Goal: Information Seeking & Learning: Learn about a topic

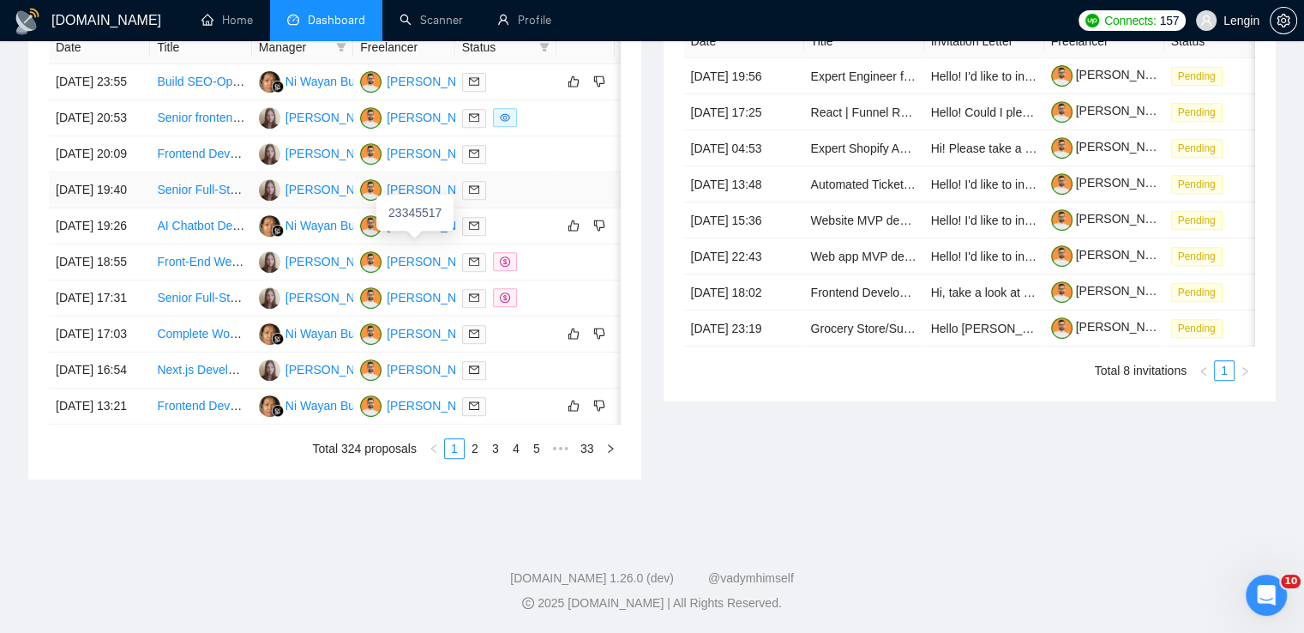
scroll to position [775, 0]
click at [477, 458] on link "2" at bounding box center [474, 448] width 19 height 19
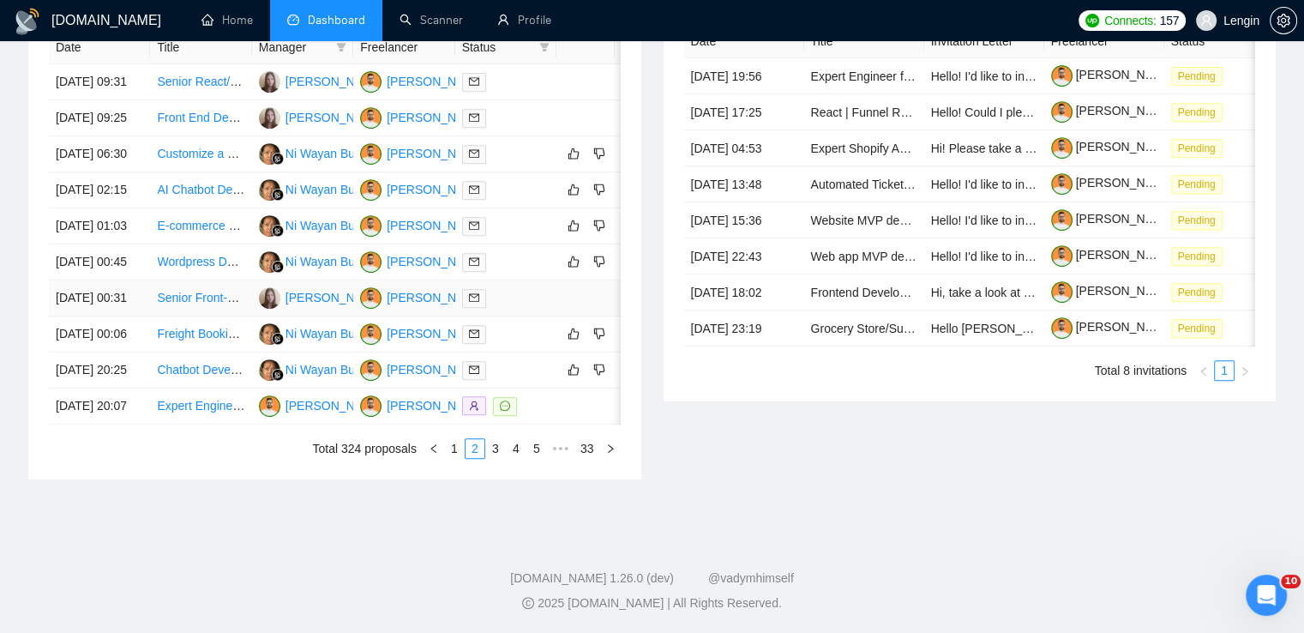
scroll to position [783, 0]
click at [492, 458] on link "3" at bounding box center [495, 448] width 19 height 19
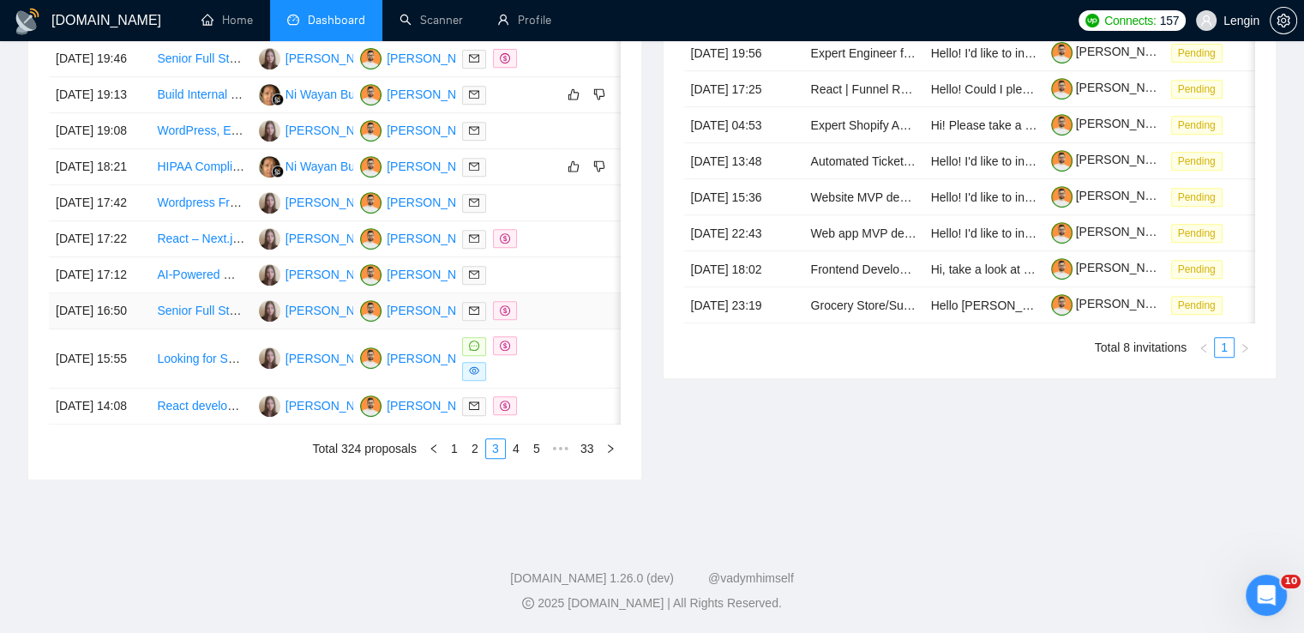
click at [231, 329] on td "Senior Full Stack Developer + Product Owner" at bounding box center [200, 311] width 101 height 36
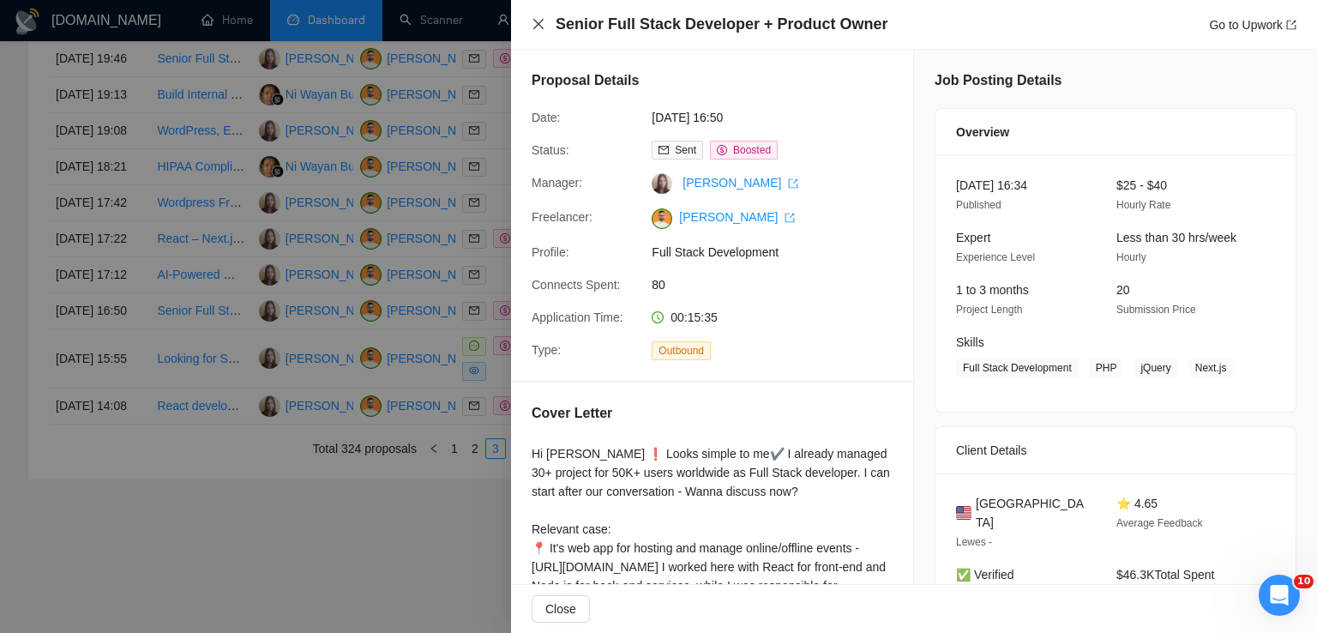
click at [538, 21] on icon "close" at bounding box center [538, 24] width 14 height 14
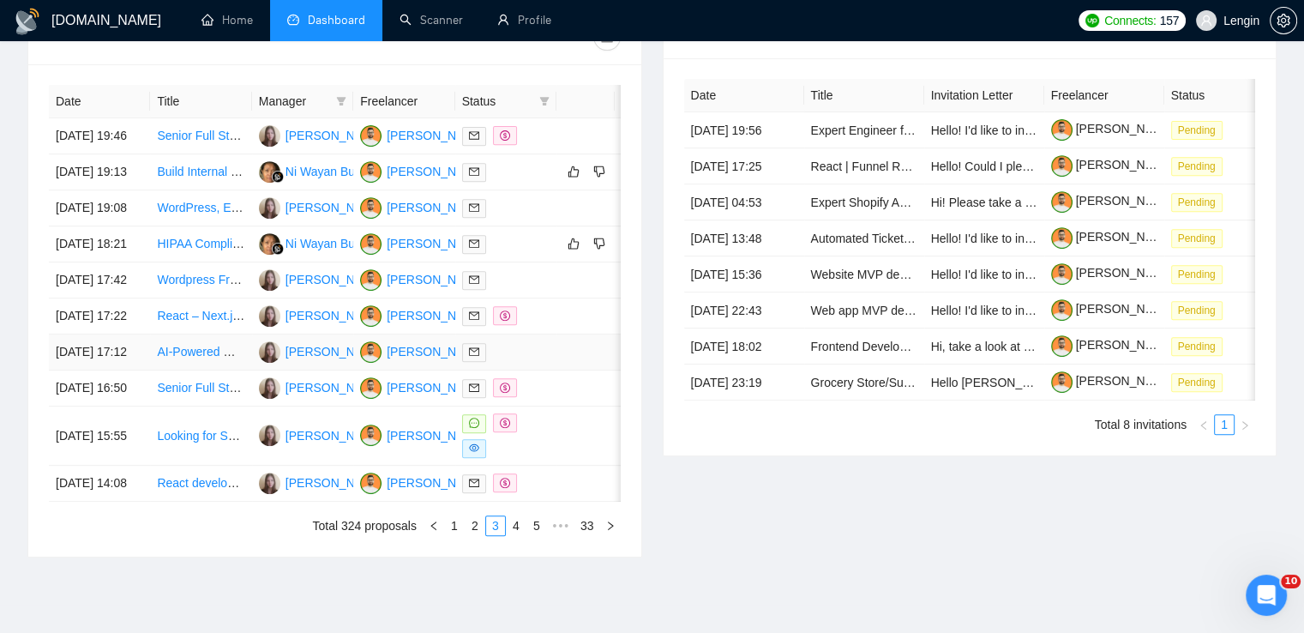
scroll to position [671, 0]
click at [221, 155] on td "Senior Full Stack Engineer with React and Node Expertise" at bounding box center [200, 137] width 101 height 36
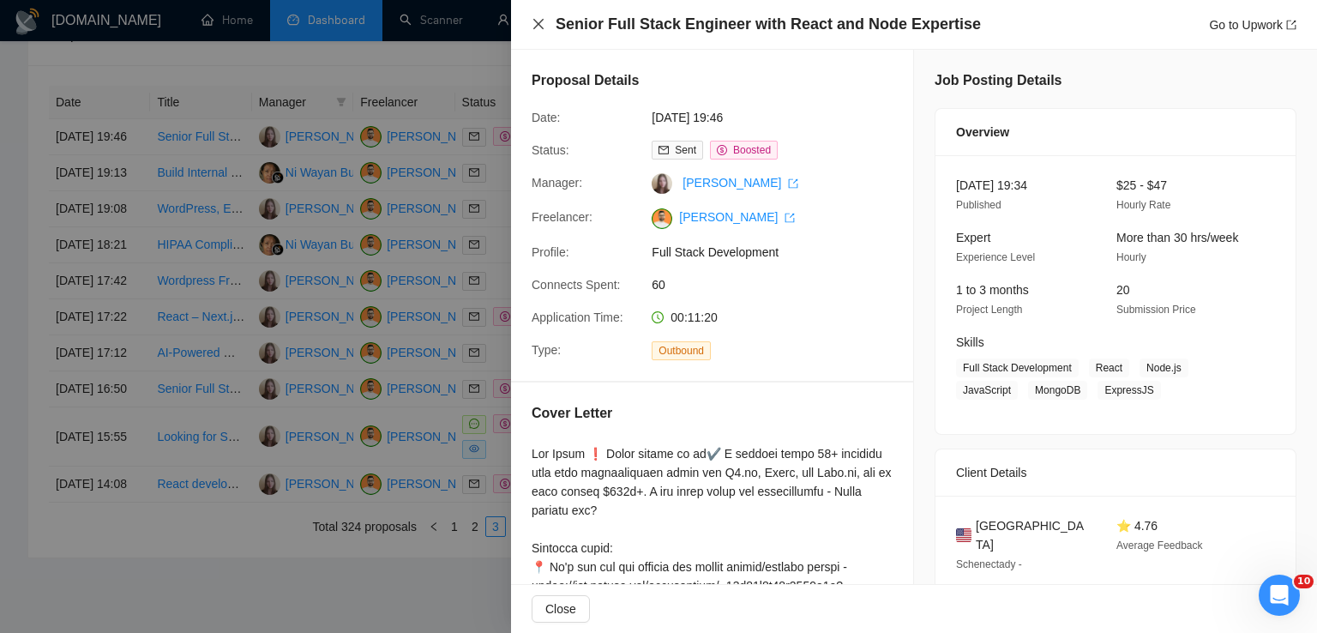
click at [538, 23] on icon "close" at bounding box center [538, 24] width 14 height 14
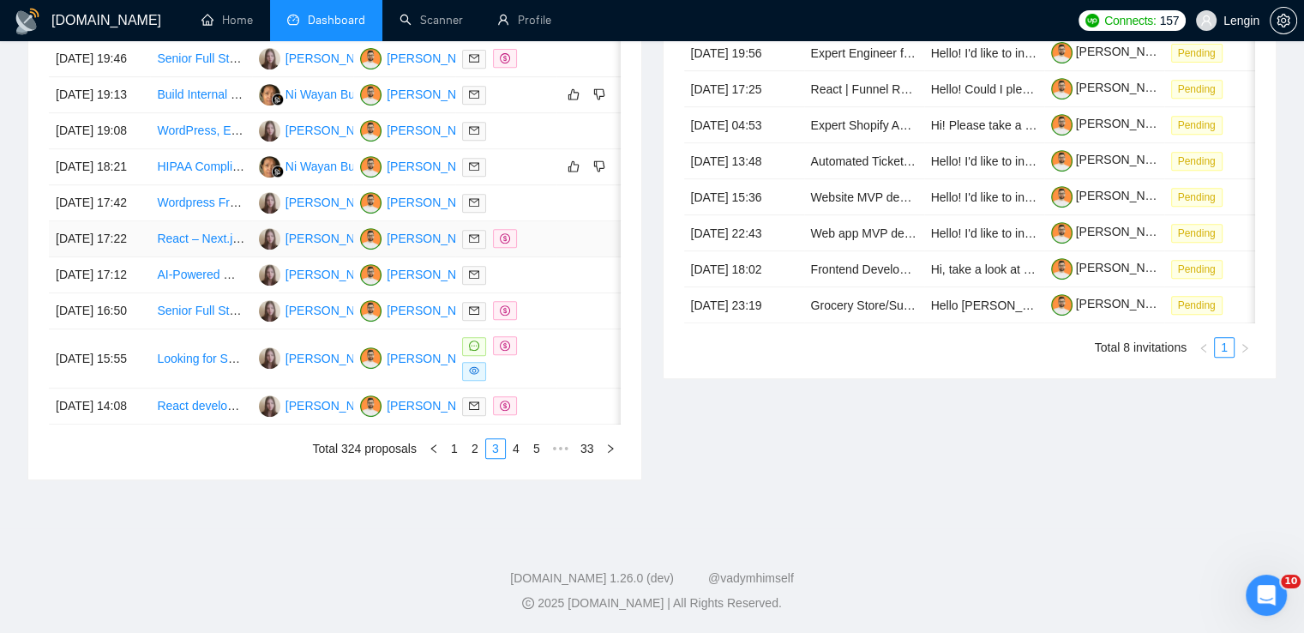
scroll to position [774, 0]
click at [522, 458] on link "4" at bounding box center [516, 448] width 19 height 19
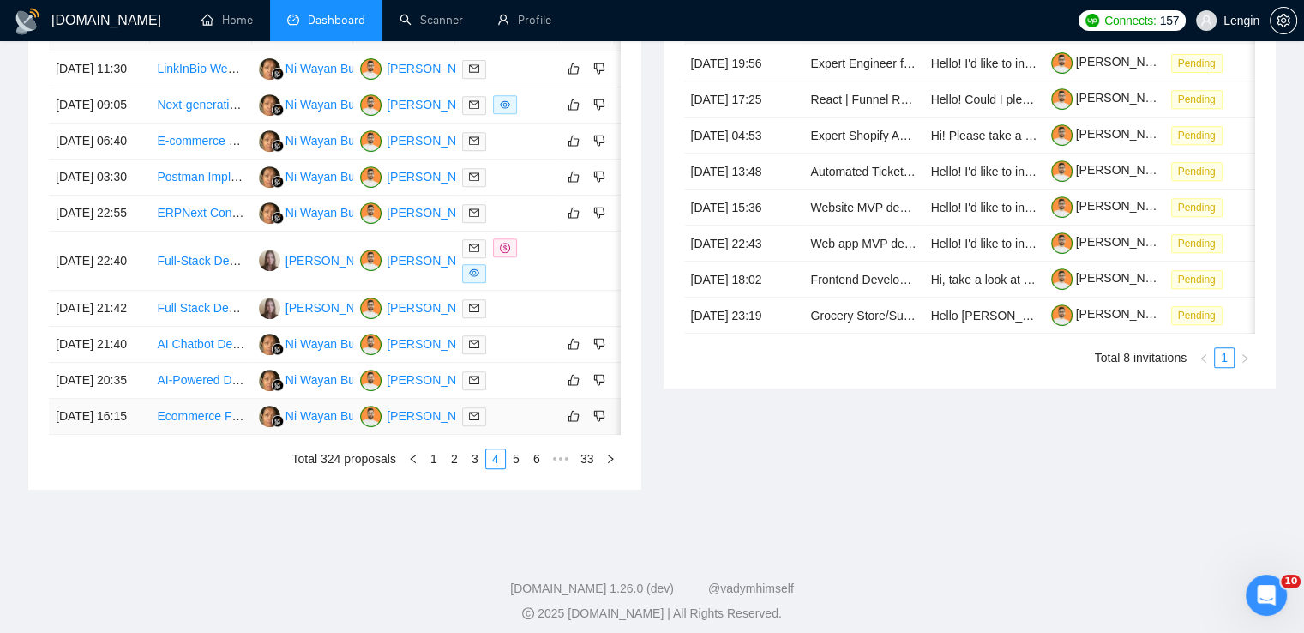
scroll to position [765, 0]
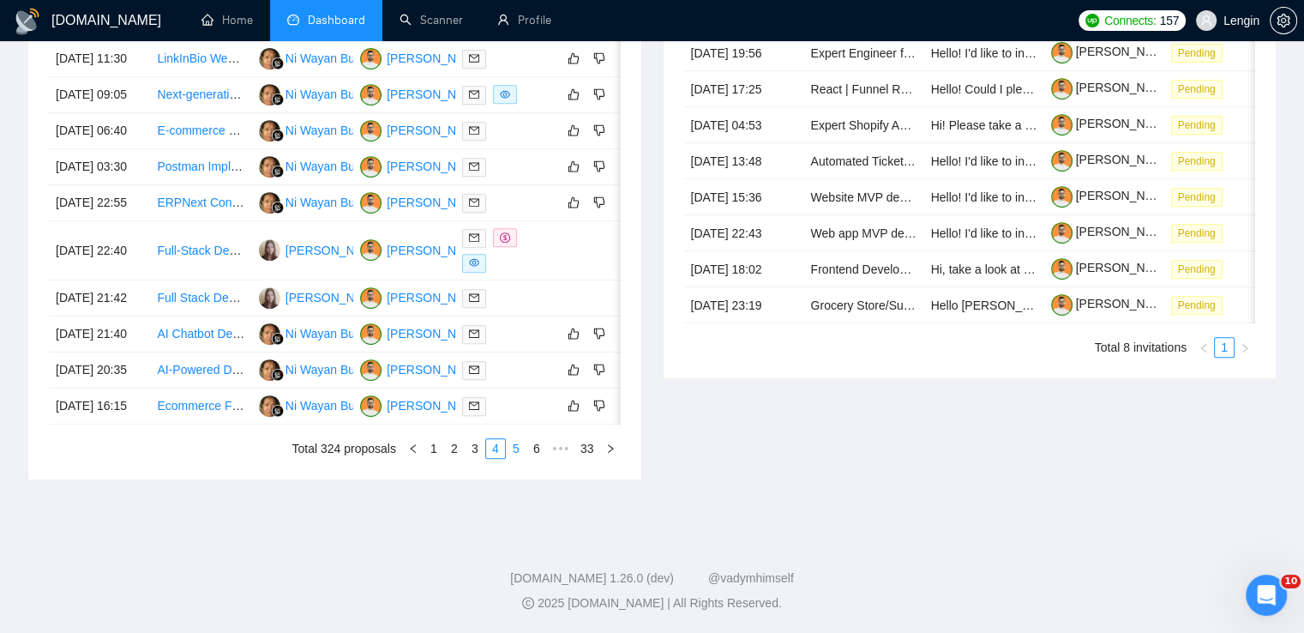
click at [518, 458] on link "5" at bounding box center [516, 448] width 19 height 19
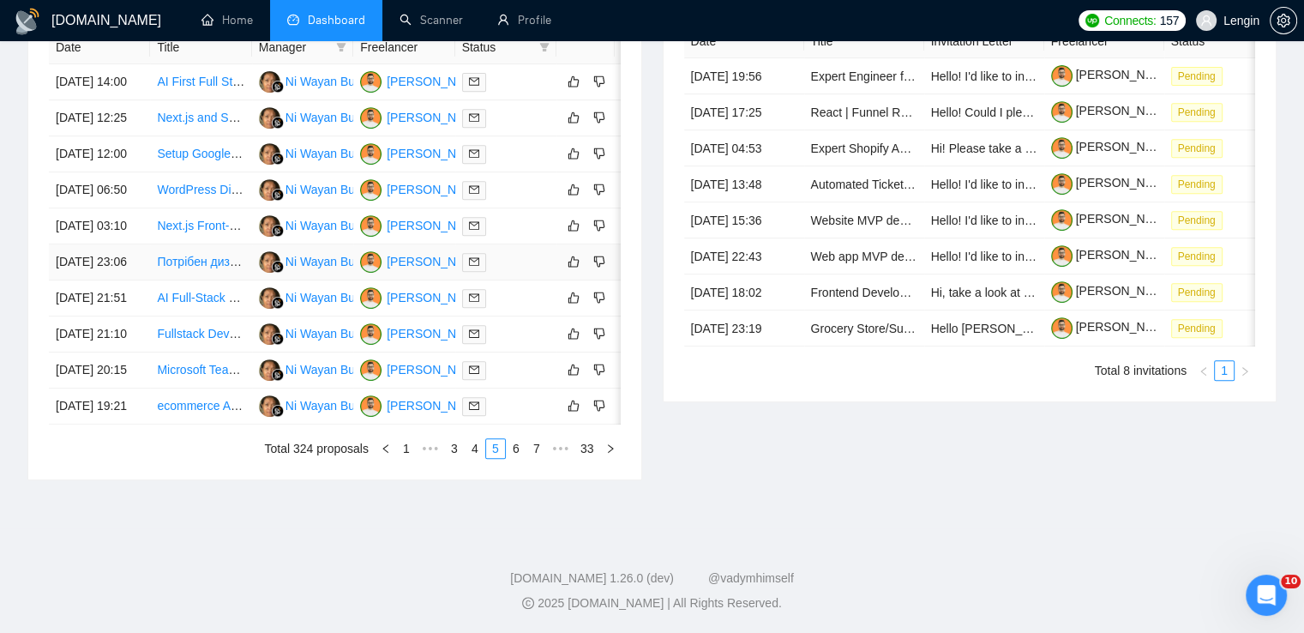
scroll to position [746, 0]
click at [478, 458] on link "4" at bounding box center [474, 448] width 19 height 19
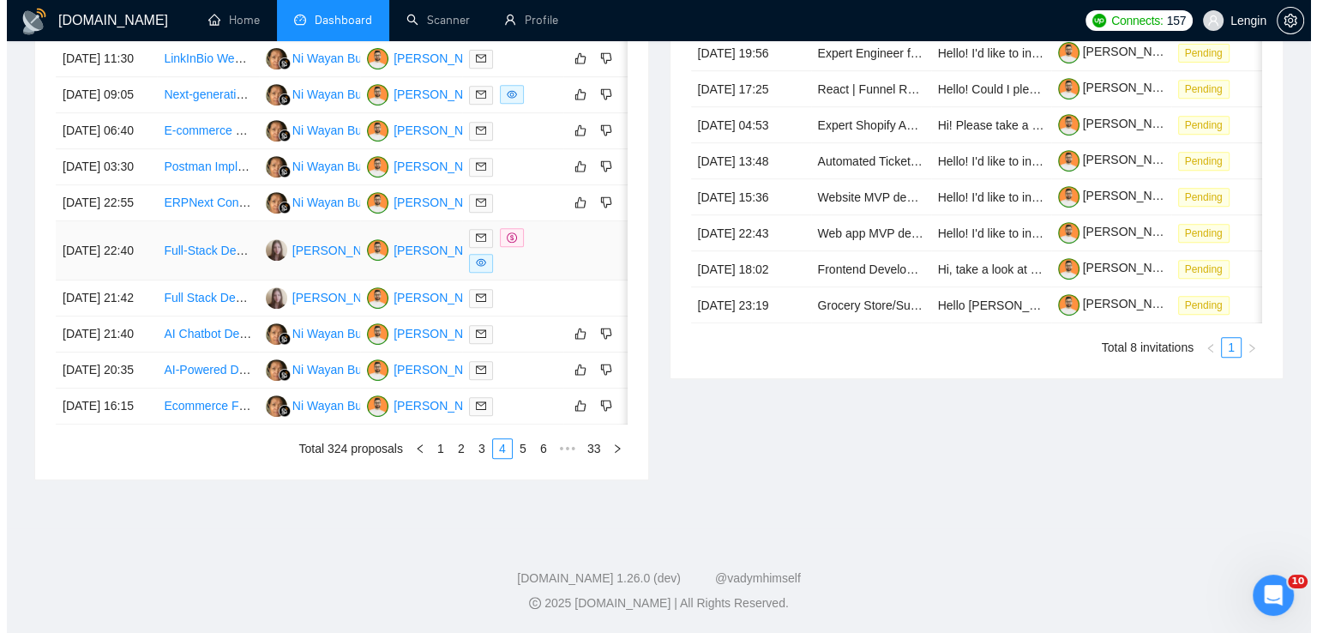
scroll to position [762, 0]
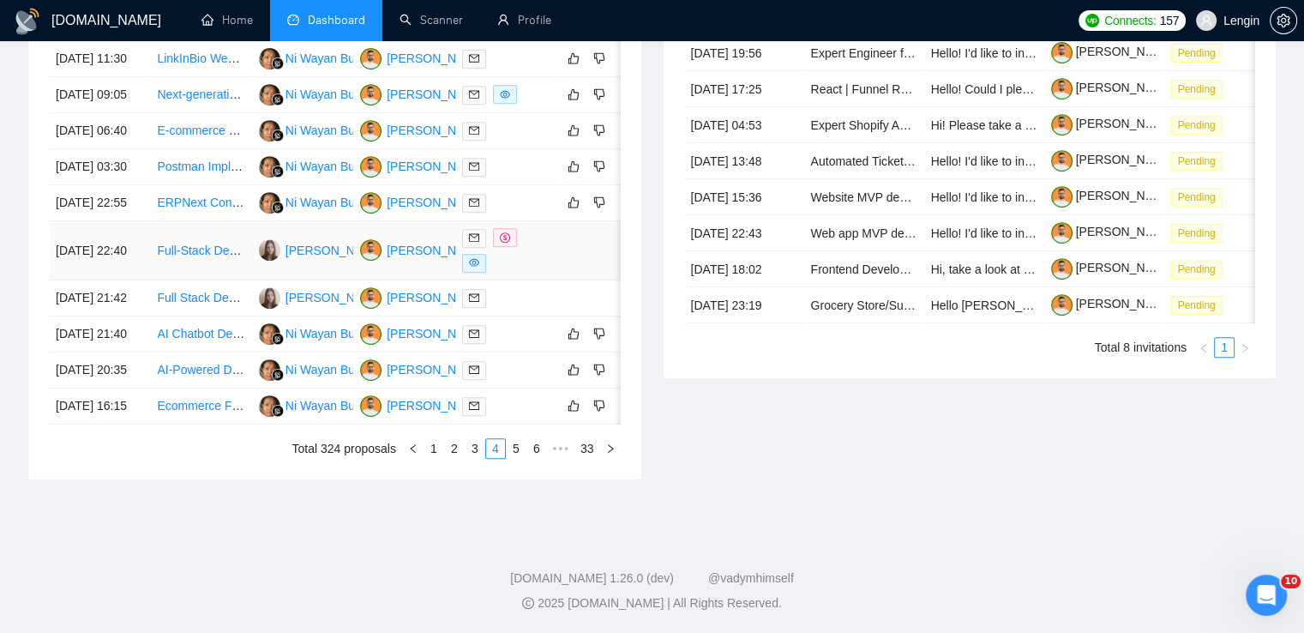
click at [216, 280] on td "Full-Stack Developers Needed (React + Node.js + AWS) to Build Automated Transcr…" at bounding box center [200, 250] width 101 height 59
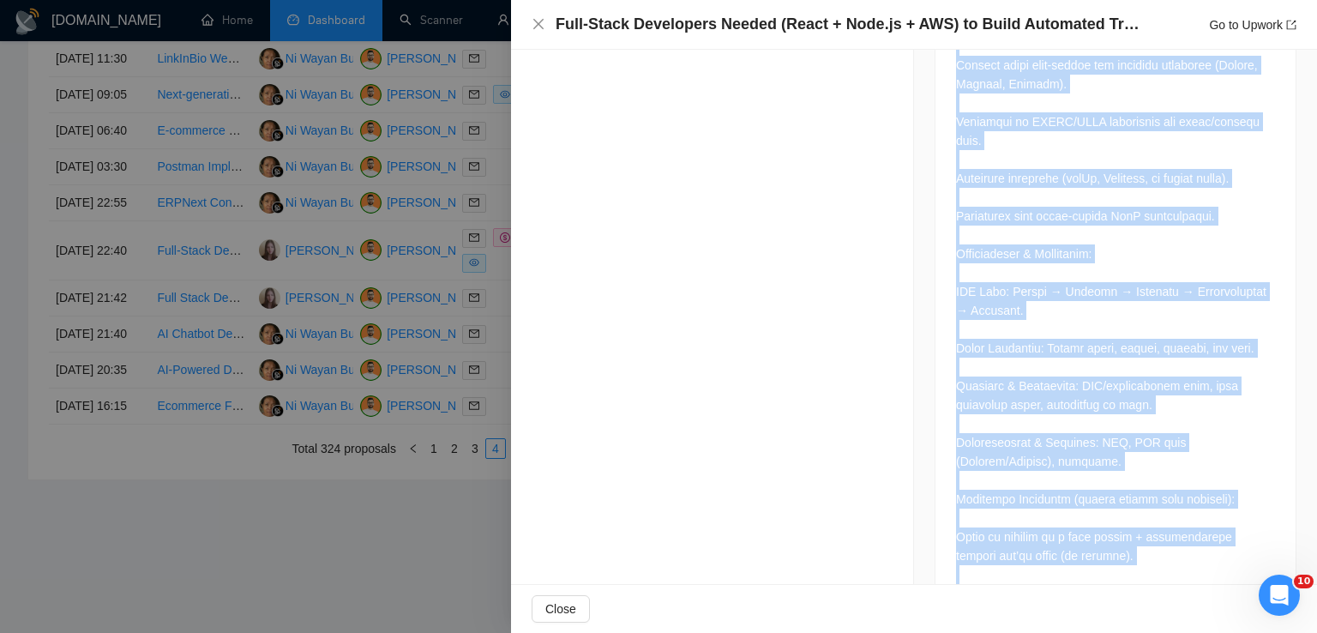
scroll to position [3021, 0]
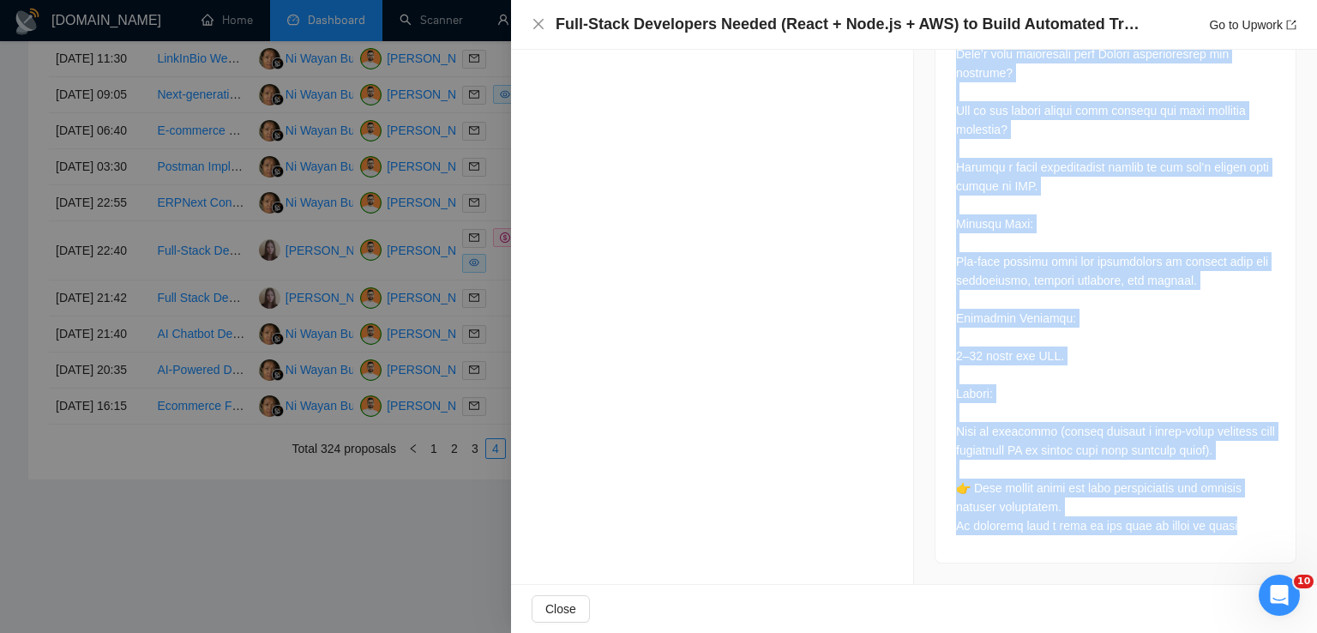
drag, startPoint x: 947, startPoint y: 148, endPoint x: 1234, endPoint y: 532, distance: 479.0
copy div "Lor Ipsumdolors: Am con adipisc eli se doeiusmodte inci-utlab etdoloremag aliq …"
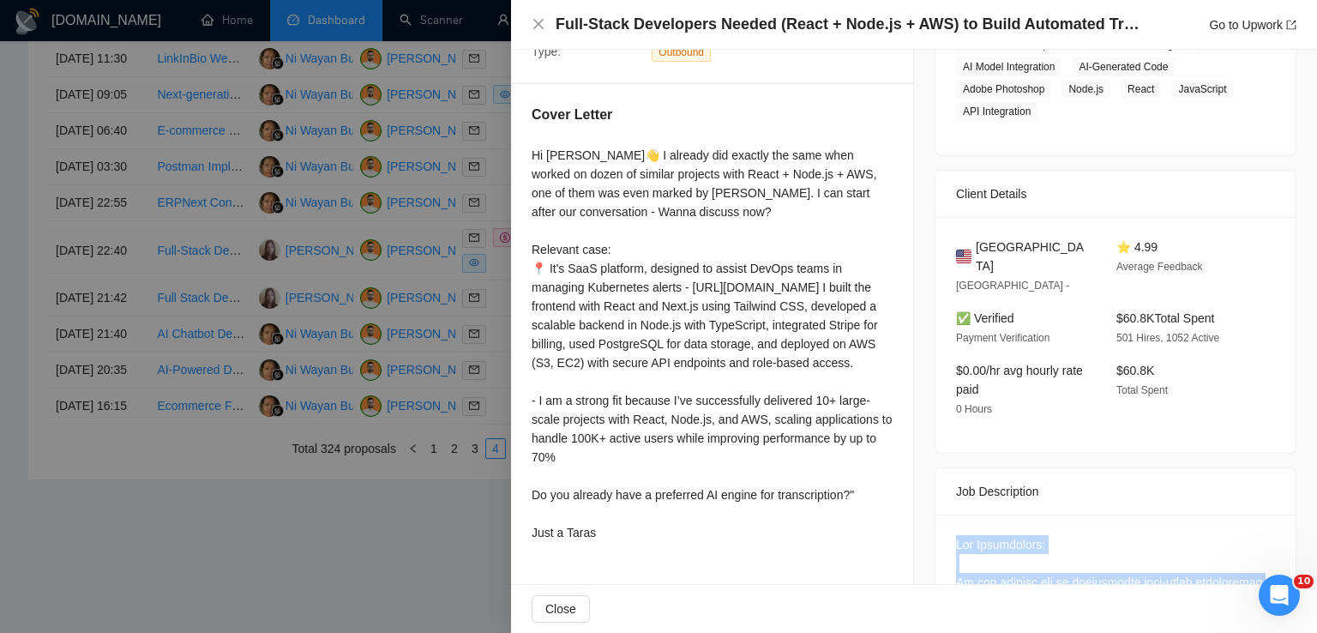
scroll to position [0, 0]
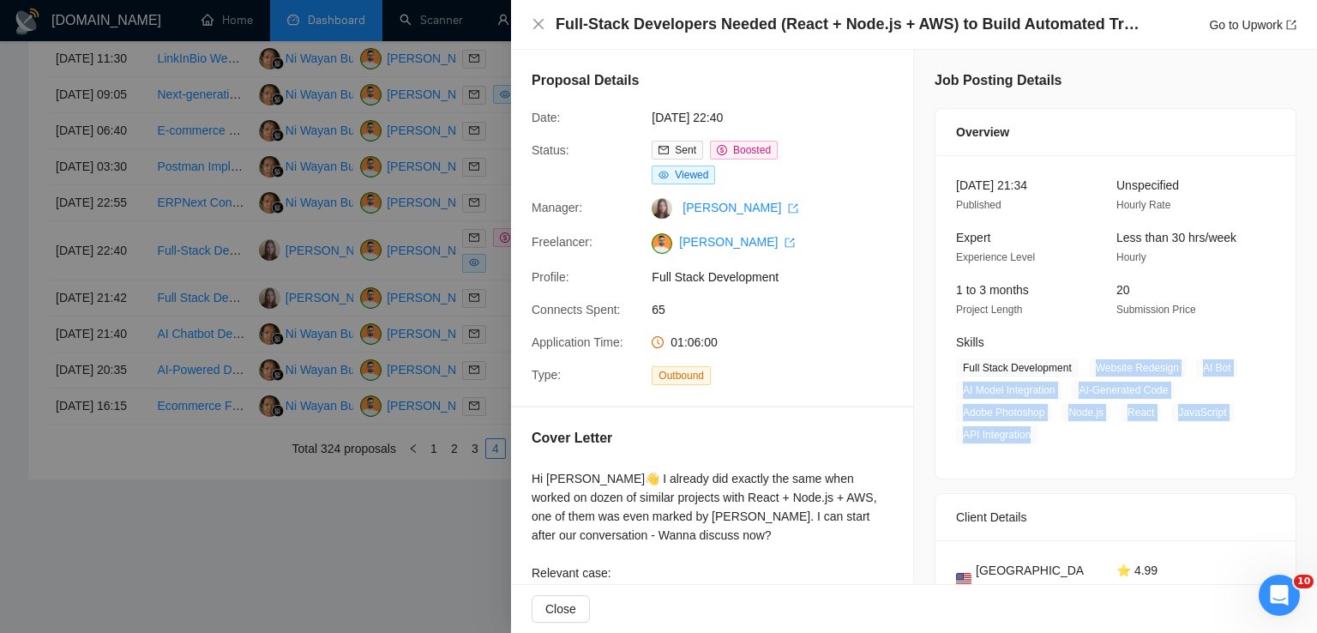
drag, startPoint x: 1090, startPoint y: 364, endPoint x: 1030, endPoint y: 444, distance: 99.8
click at [1030, 444] on span "Full Stack Development Website Redesign AI Bot AI Model Integration AI-Generate…" at bounding box center [1102, 401] width 293 height 86
copy span "Website Redesign AI Bot AI Model Integration AI-Generated Code Adobe Photoshop …"
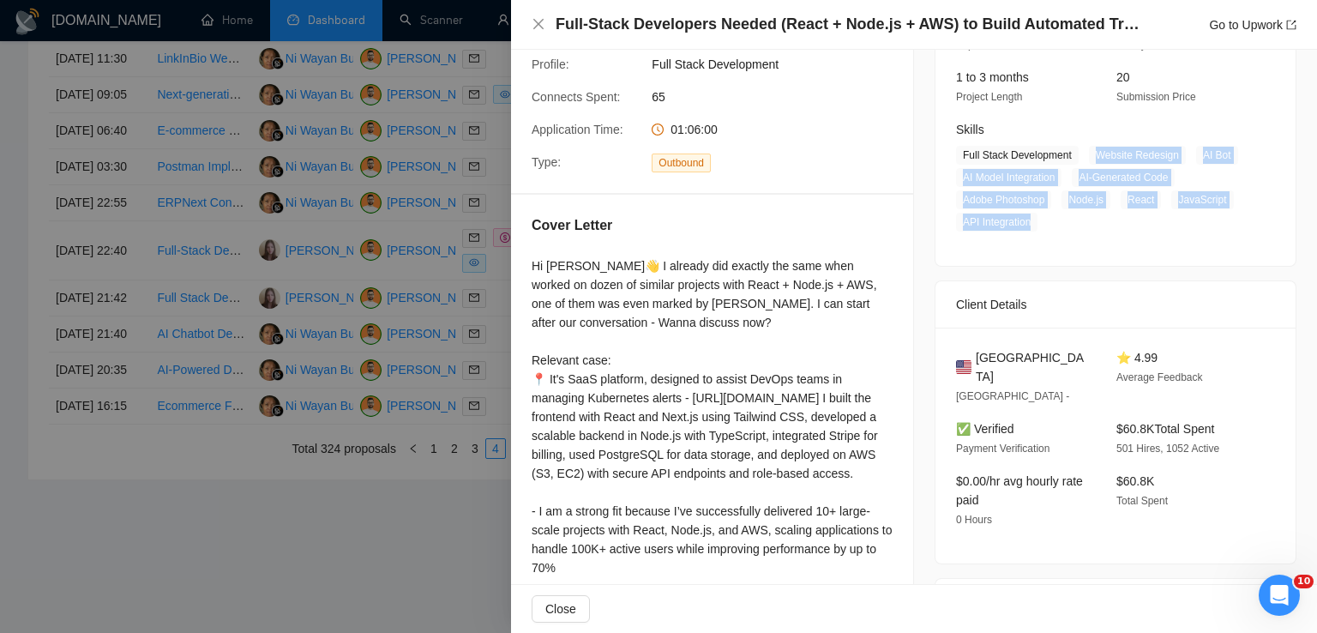
scroll to position [215, 0]
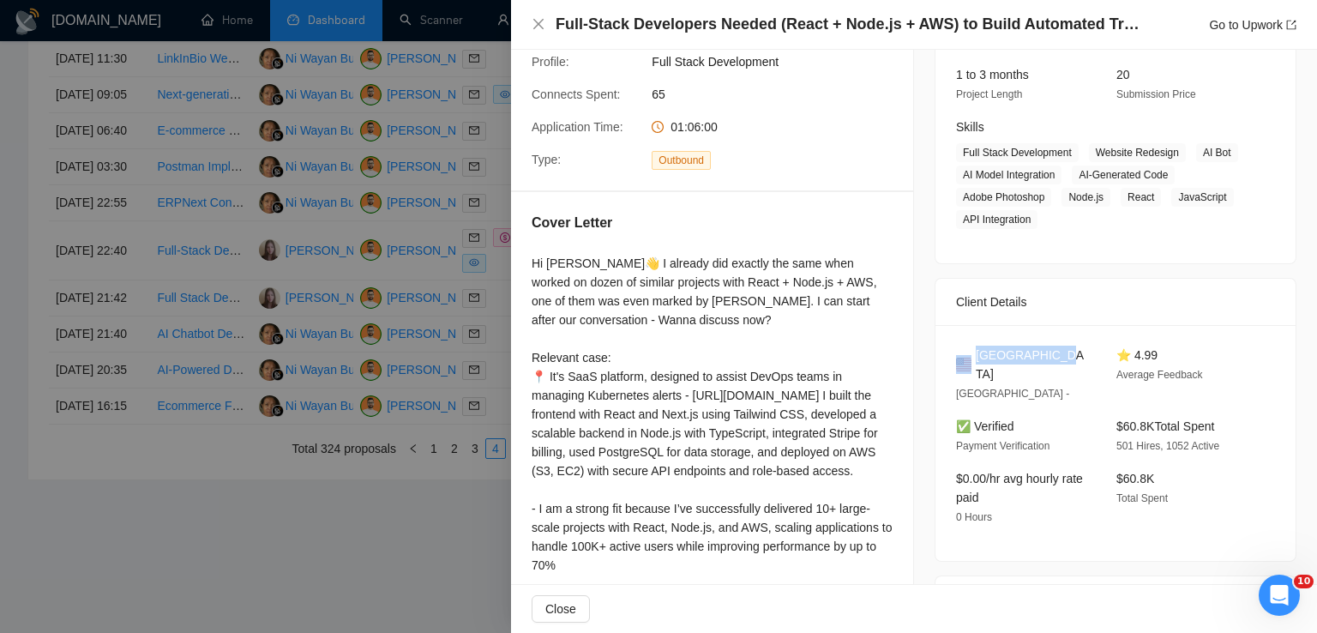
drag, startPoint x: 1042, startPoint y: 357, endPoint x: 967, endPoint y: 350, distance: 75.7
click at [967, 350] on div "[GEOGRAPHIC_DATA]" at bounding box center [1022, 364] width 133 height 38
copy div "[GEOGRAPHIC_DATA]"
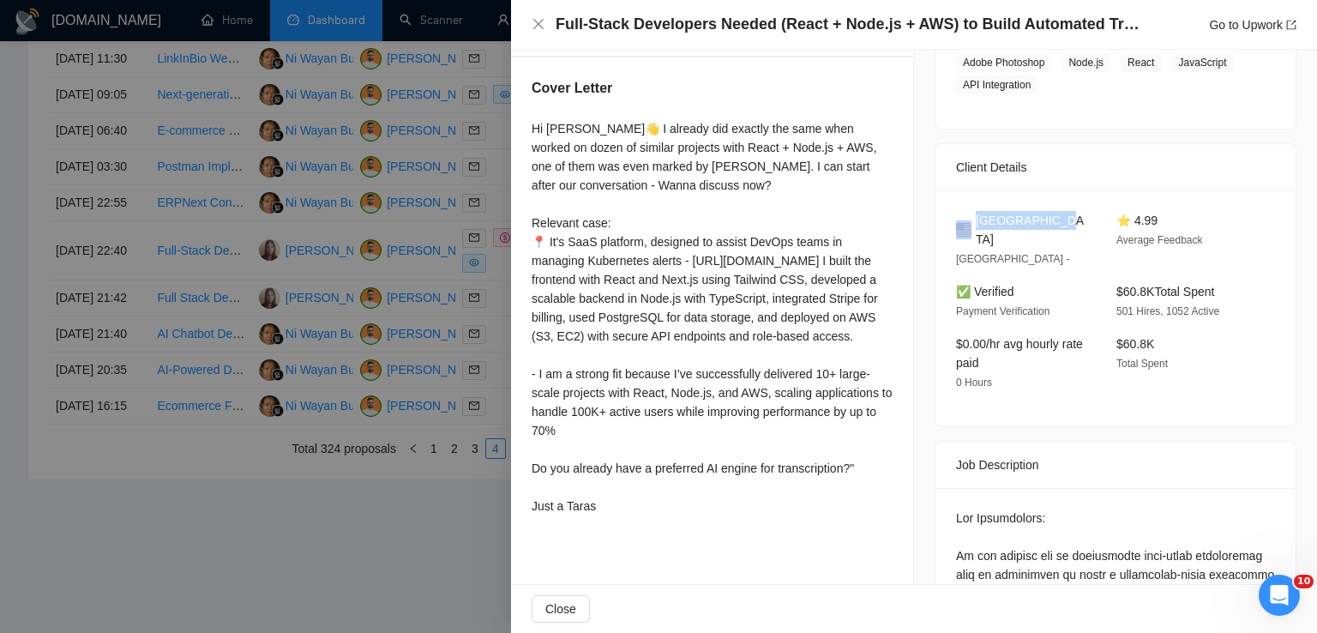
scroll to position [0, 0]
